Goal: Information Seeking & Learning: Learn about a topic

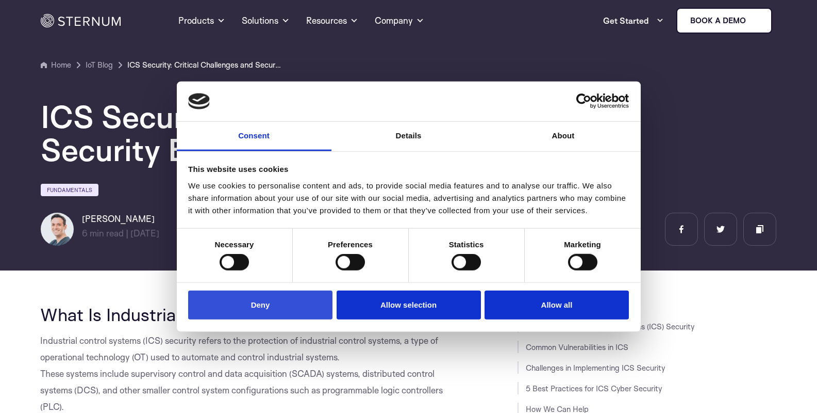
click at [321, 308] on button "Deny" at bounding box center [260, 304] width 144 height 29
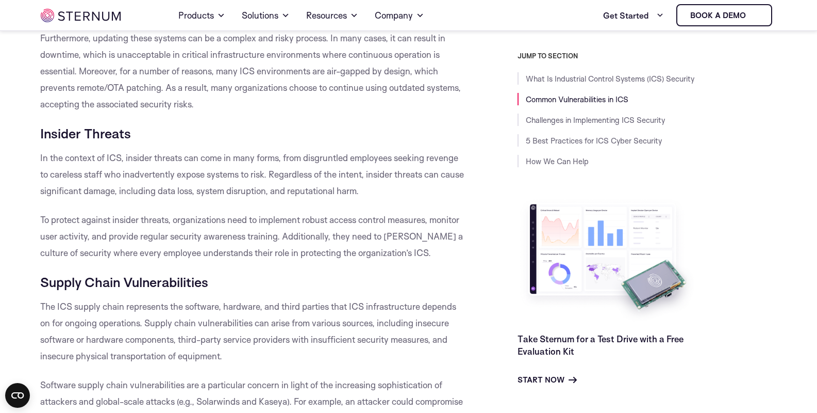
scroll to position [918, 0]
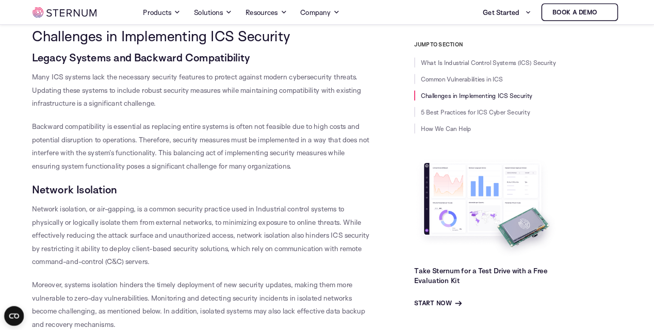
scroll to position [1475, 0]
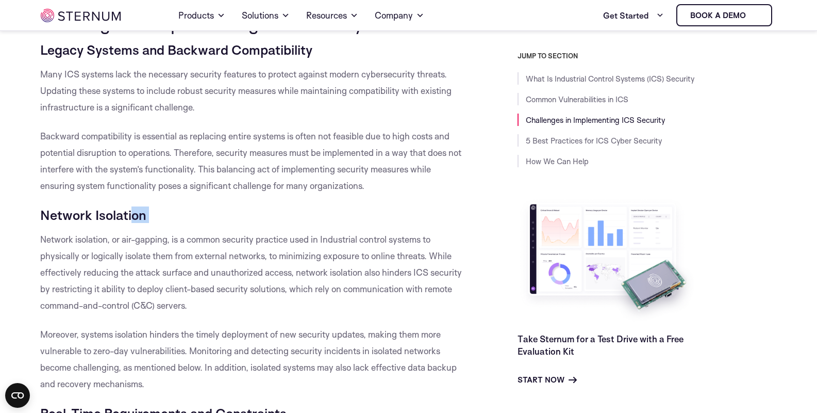
drag, startPoint x: 32, startPoint y: 226, endPoint x: 131, endPoint y: 219, distance: 98.8
click at [208, 217] on h5 "Network Isolation" at bounding box center [253, 214] width 426 height 17
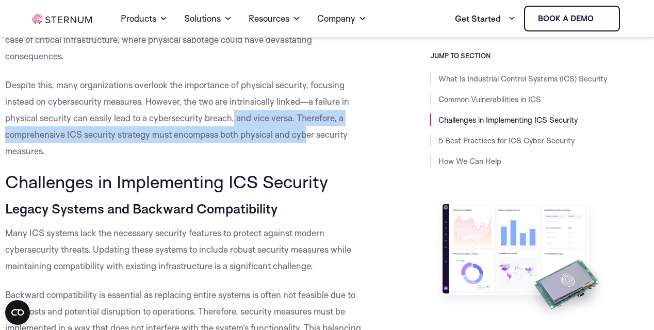
drag, startPoint x: 235, startPoint y: 154, endPoint x: 306, endPoint y: 160, distance: 71.4
click at [306, 159] on p "Despite this, many organizations overlook the importance of physical security, …" at bounding box center [187, 118] width 365 height 83
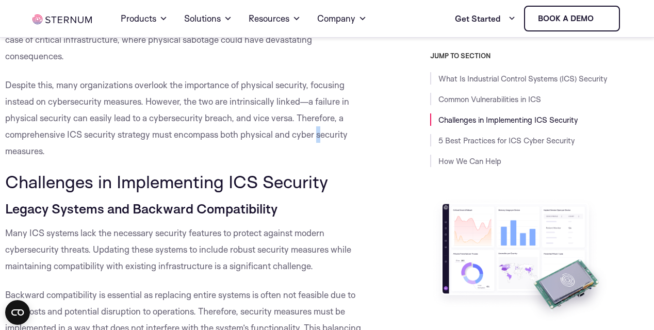
click at [321, 159] on p "Despite this, many organizations overlook the importance of physical security, …" at bounding box center [187, 118] width 365 height 83
click at [322, 159] on p "Despite this, many organizations overlook the importance of physical security, …" at bounding box center [187, 118] width 365 height 83
click at [353, 191] on h2 "Challenges in Implementing ICS Security" at bounding box center [187, 182] width 365 height 20
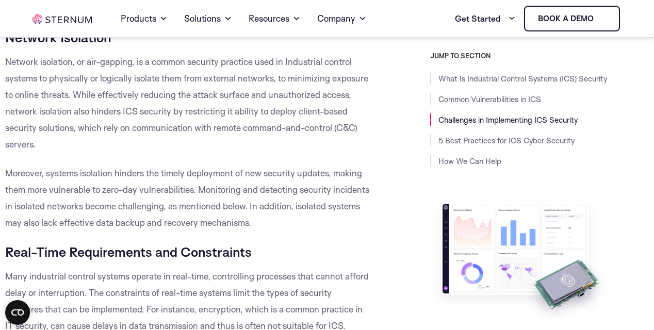
scroll to position [1845, 0]
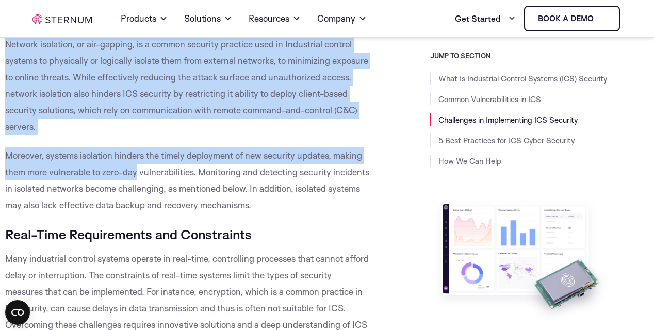
drag, startPoint x: 2, startPoint y: 52, endPoint x: 130, endPoint y: 151, distance: 161.7
click at [138, 198] on div "What Is Industrial Control Systems (ICS) Security Industrial control systems (I…" at bounding box center [187, 315] width 375 height 3738
click at [112, 74] on p "Network isolation, or air-gapping, is a common security practice used in Indust…" at bounding box center [187, 85] width 365 height 99
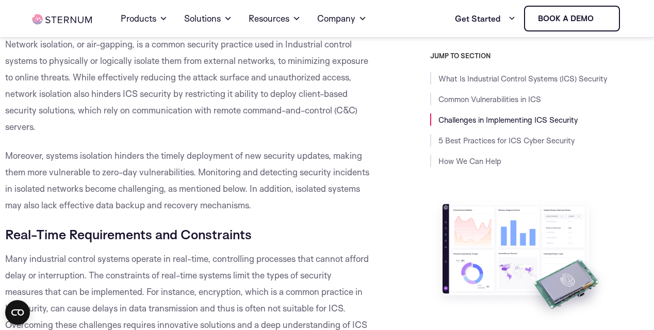
drag, startPoint x: 5, startPoint y: 53, endPoint x: 120, endPoint y: 54, distance: 114.5
click at [120, 28] on h5 "Network Isolation" at bounding box center [187, 19] width 365 height 17
copy h5 "Network Isolation"
